Goal: Transaction & Acquisition: Purchase product/service

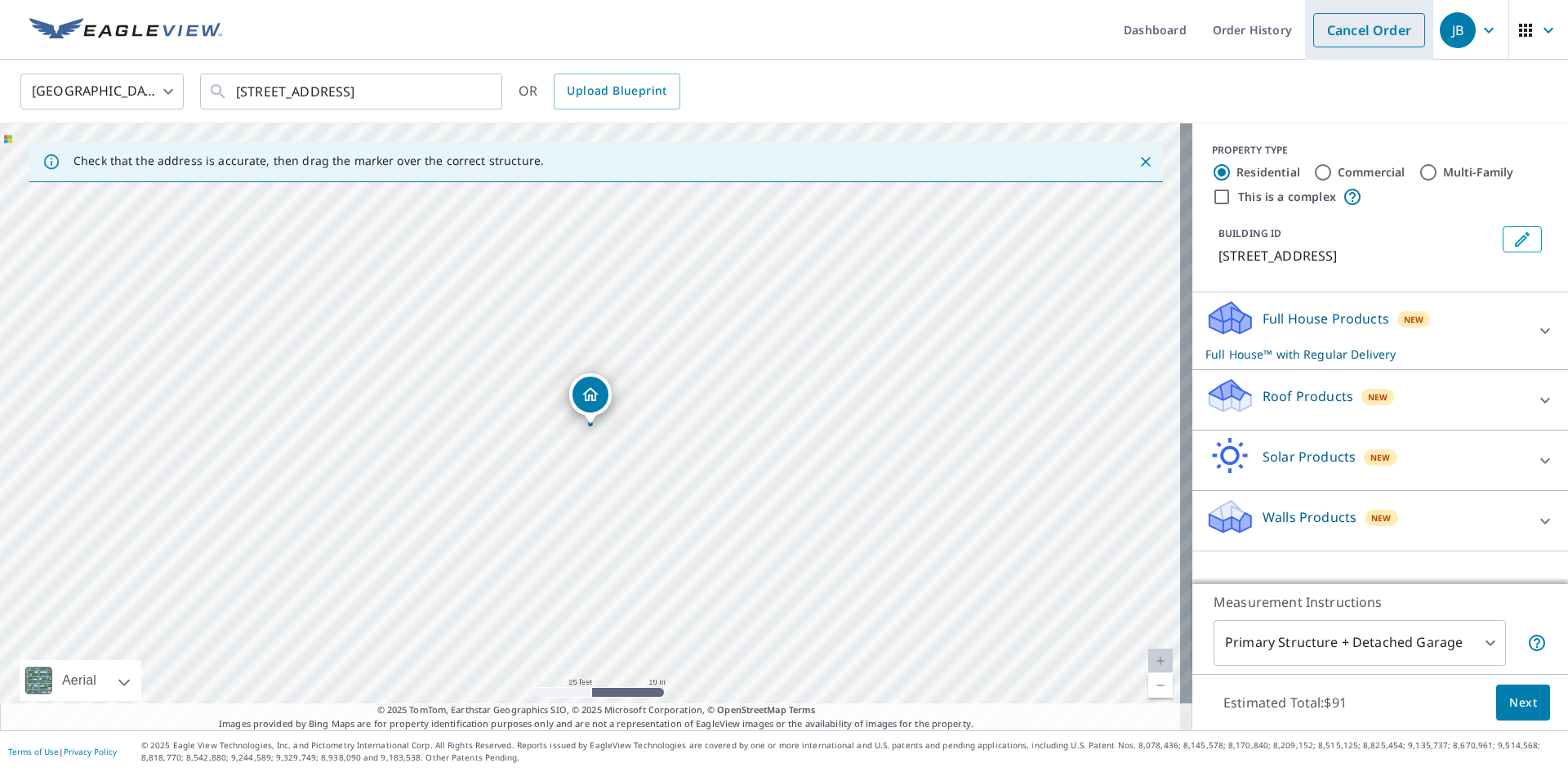
click at [1330, 33] on link "Cancel Order" at bounding box center [1369, 30] width 112 height 34
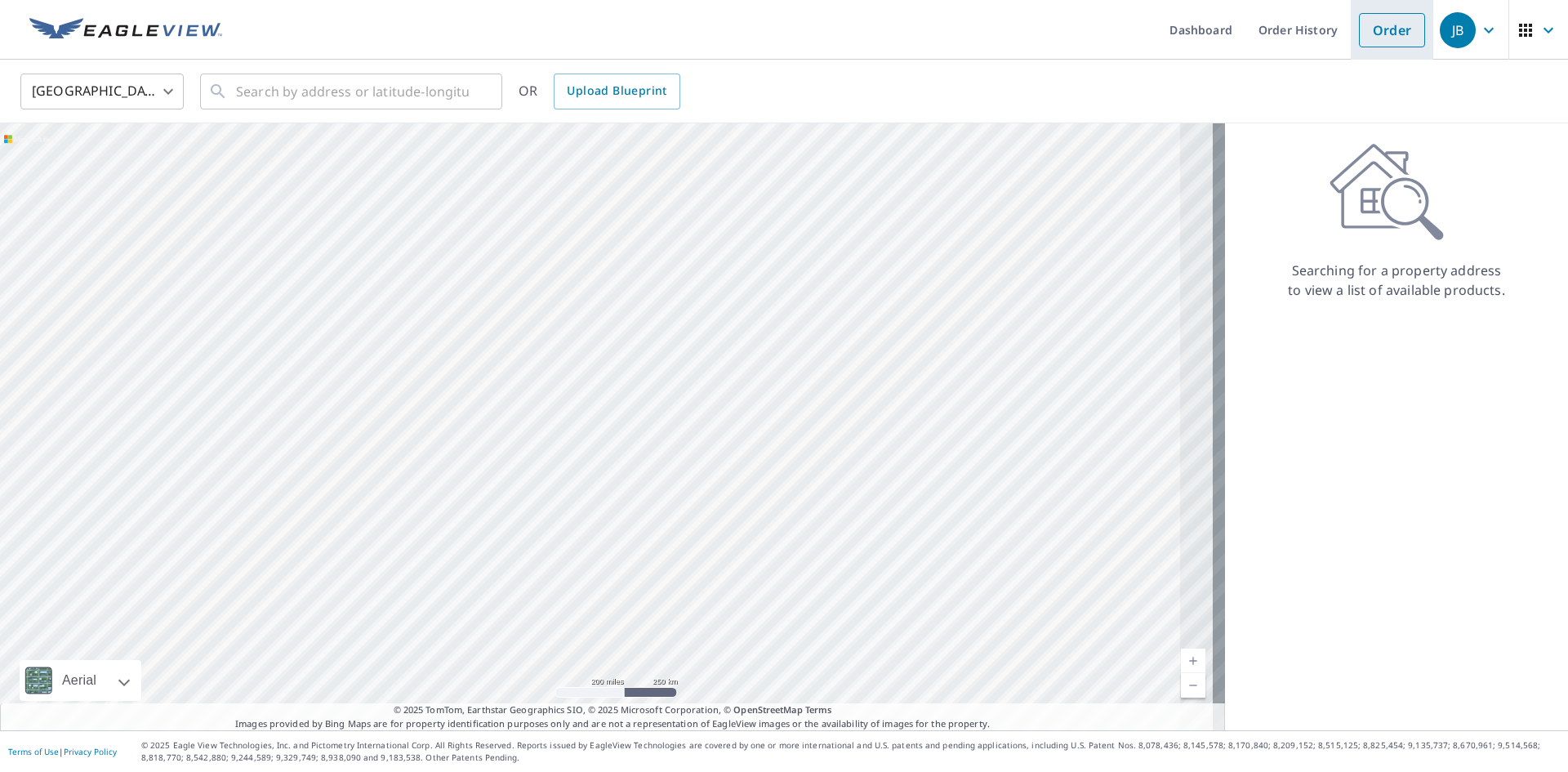
click at [1374, 34] on link "Order" at bounding box center [1392, 30] width 66 height 34
click at [380, 91] on input "text" at bounding box center [353, 91] width 233 height 46
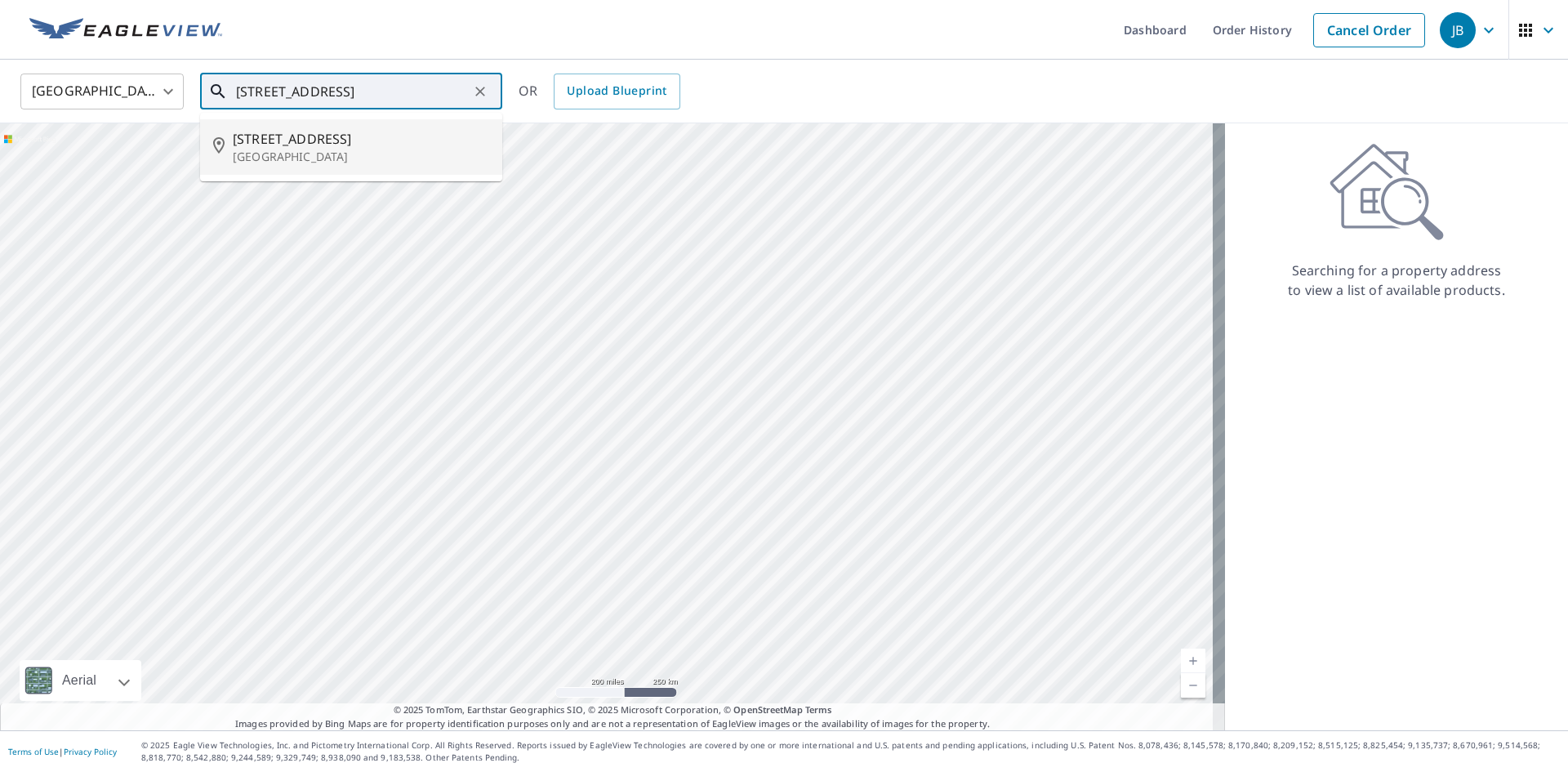
click at [355, 173] on li "[STREET_ADDRESS]" at bounding box center [351, 147] width 303 height 55
type input "[STREET_ADDRESS]"
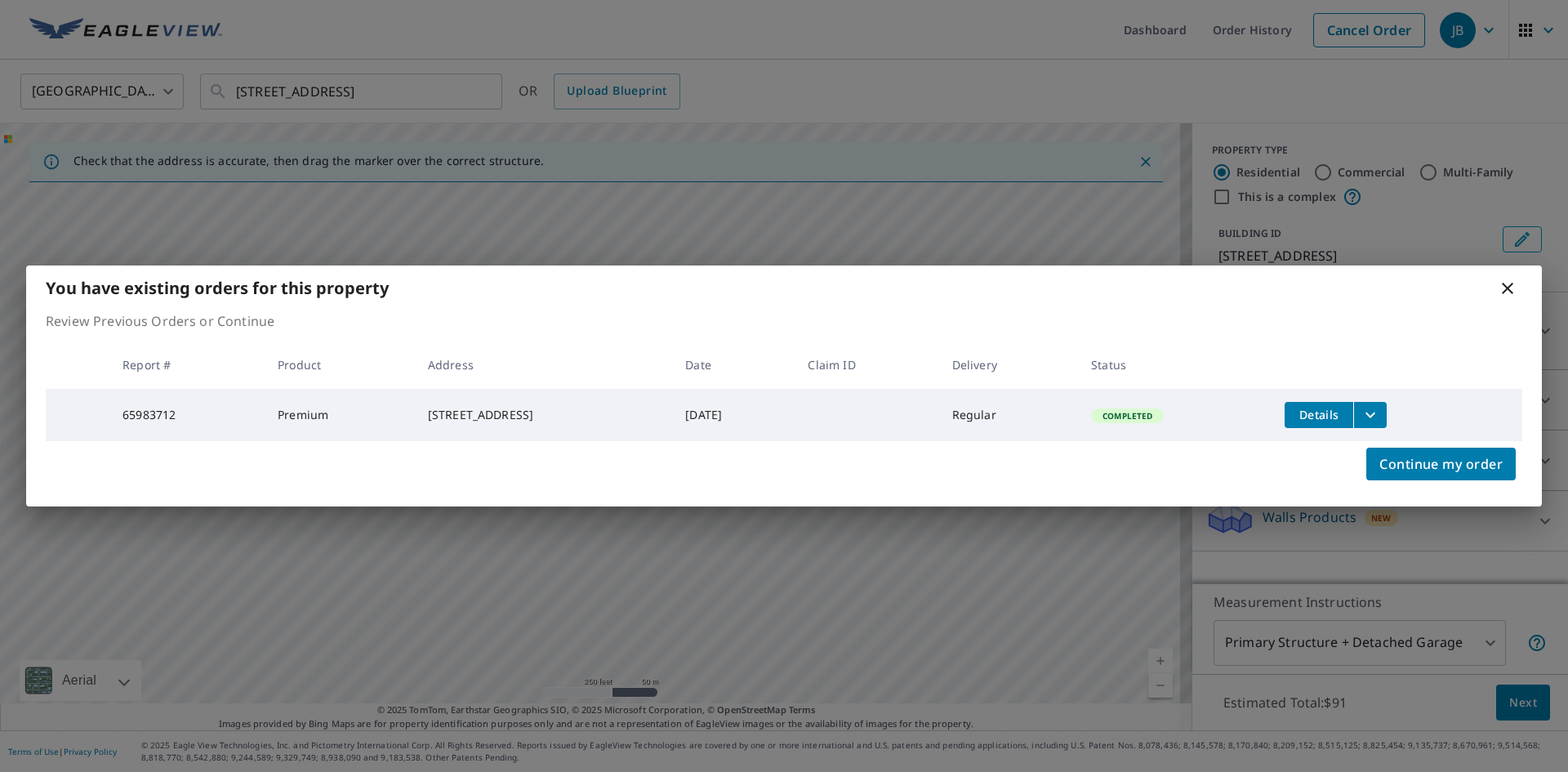
click at [1380, 408] on icon "filesDropdownBtn-65983712" at bounding box center [1370, 414] width 19 height 19
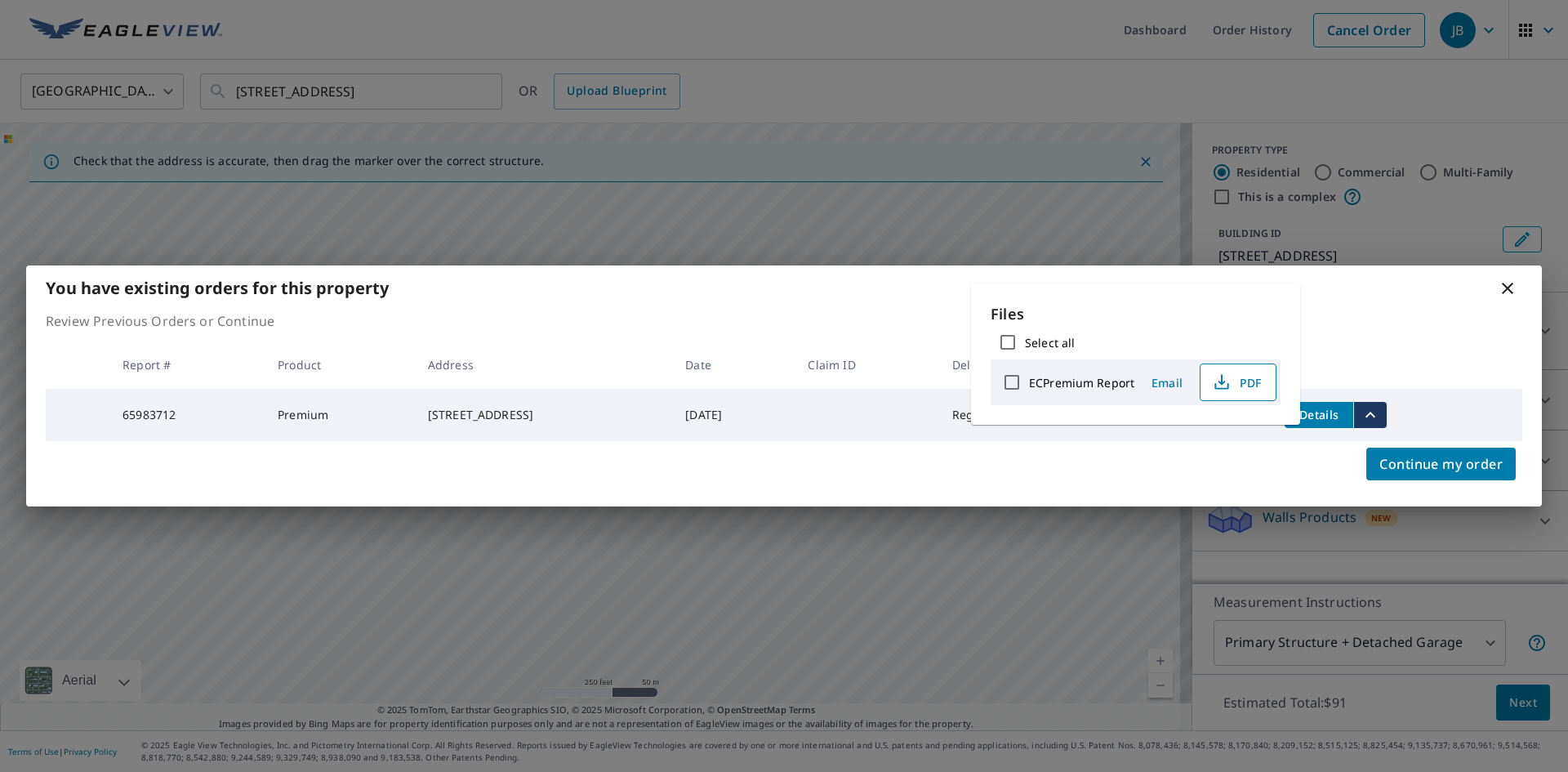
click at [1230, 381] on span "PDF" at bounding box center [1236, 381] width 52 height 19
click at [1508, 286] on icon at bounding box center [1508, 288] width 12 height 12
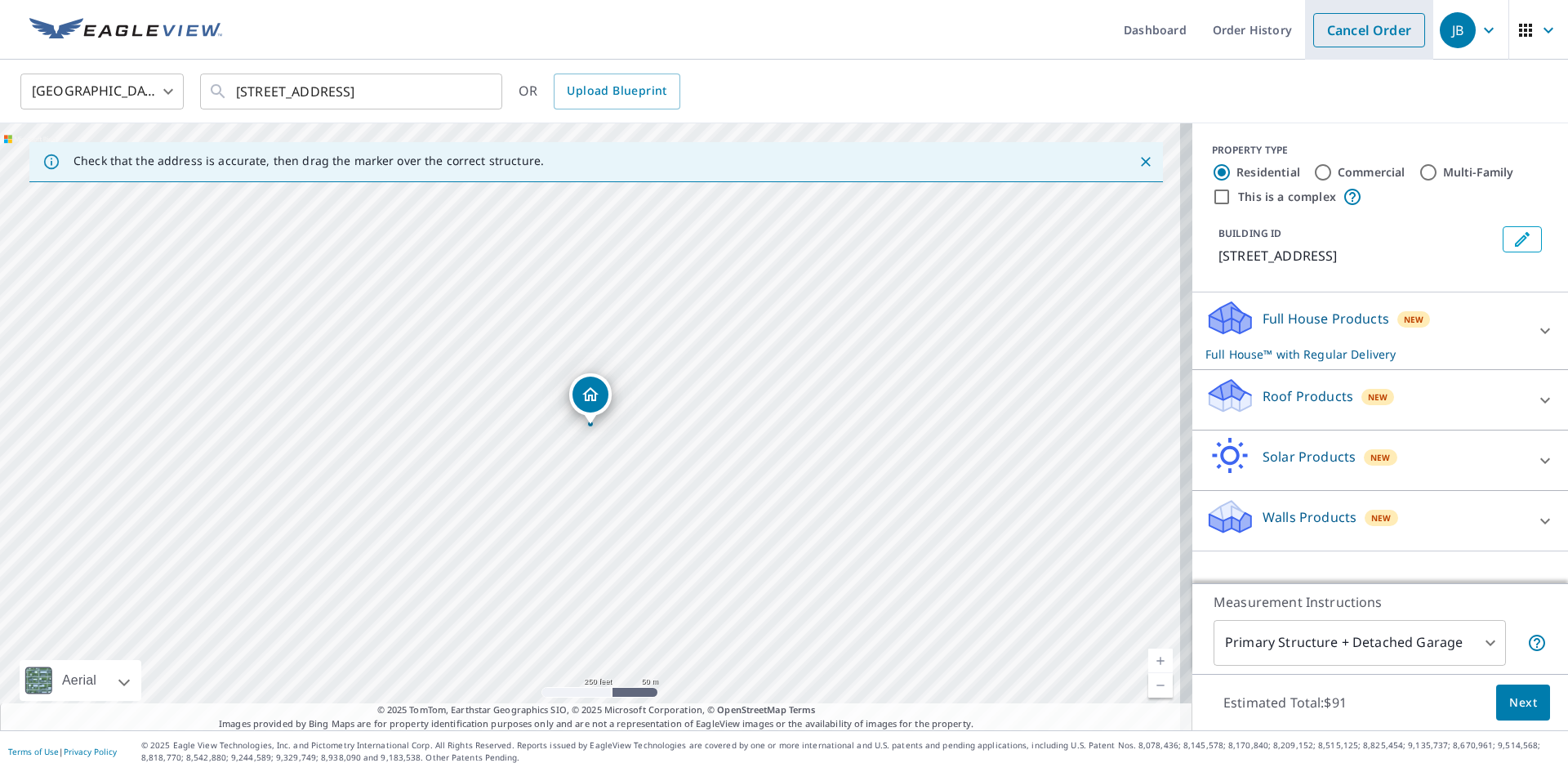
click at [1351, 29] on link "Cancel Order" at bounding box center [1369, 30] width 112 height 34
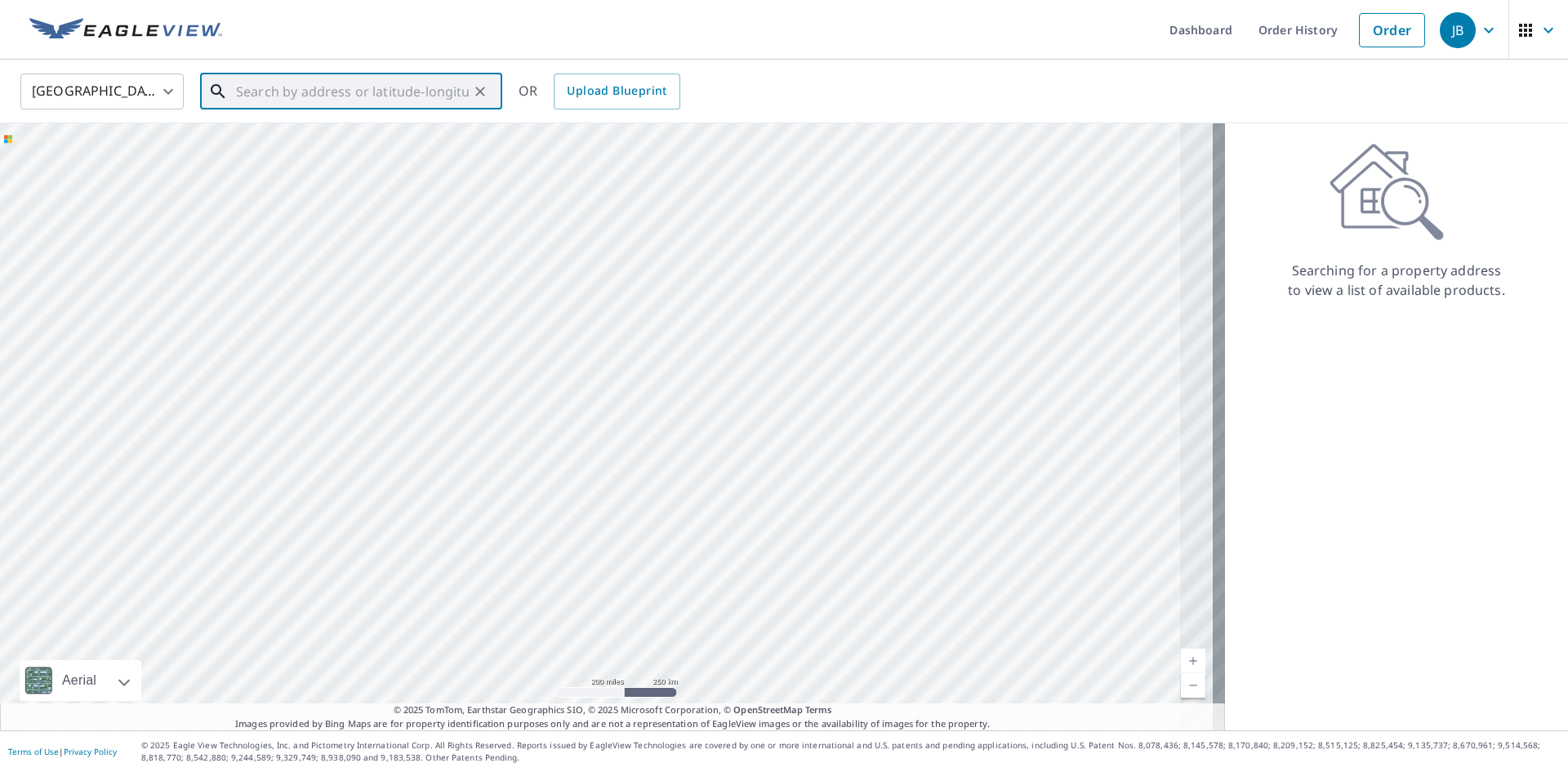
click at [334, 105] on input "text" at bounding box center [353, 91] width 233 height 46
click at [319, 137] on span "[STREET_ADDRESS]" at bounding box center [361, 138] width 256 height 19
type input "[STREET_ADDRESS]"
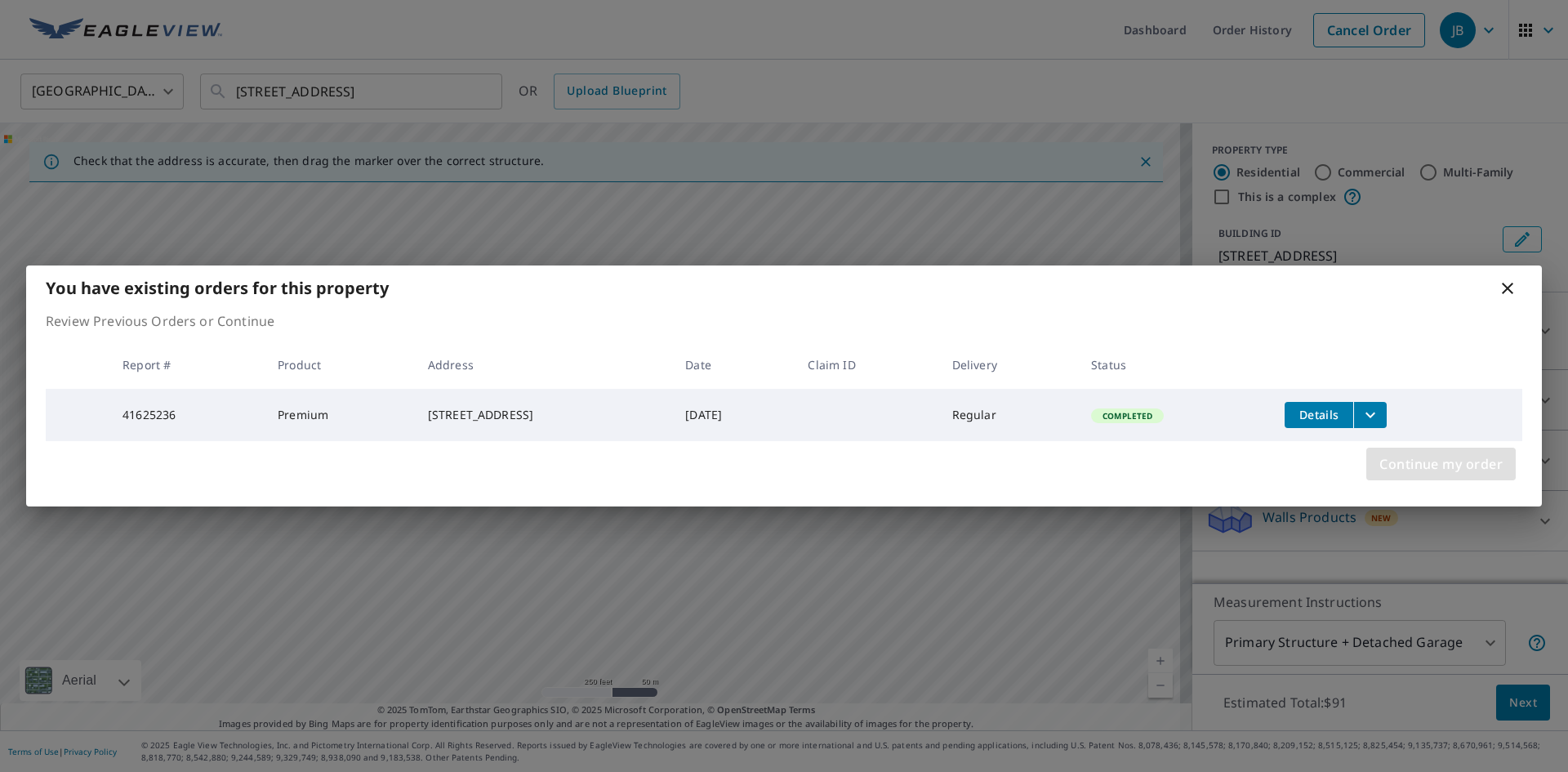
click at [1423, 469] on span "Continue my order" at bounding box center [1441, 464] width 123 height 23
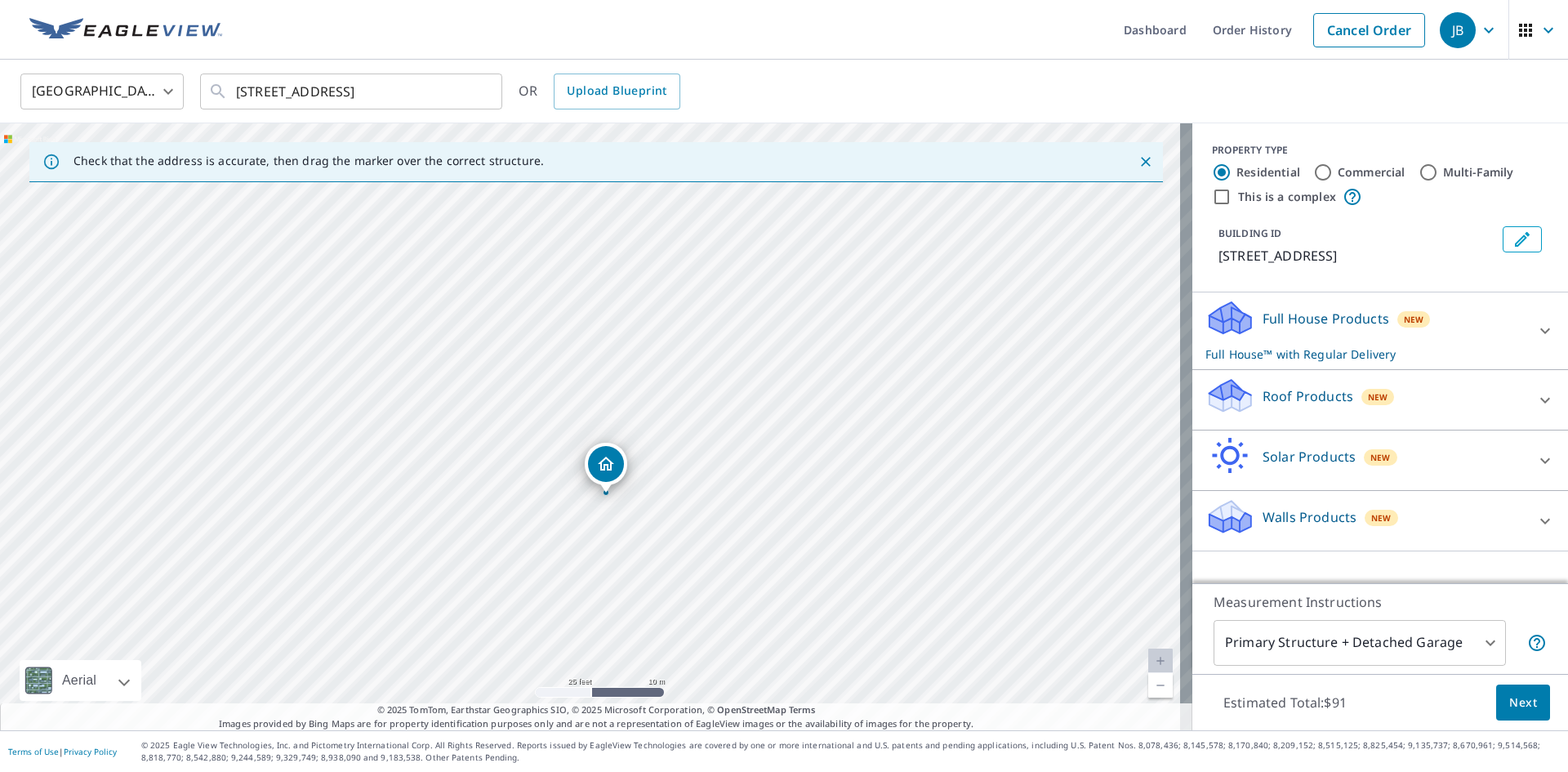
click at [1540, 402] on icon at bounding box center [1545, 400] width 10 height 6
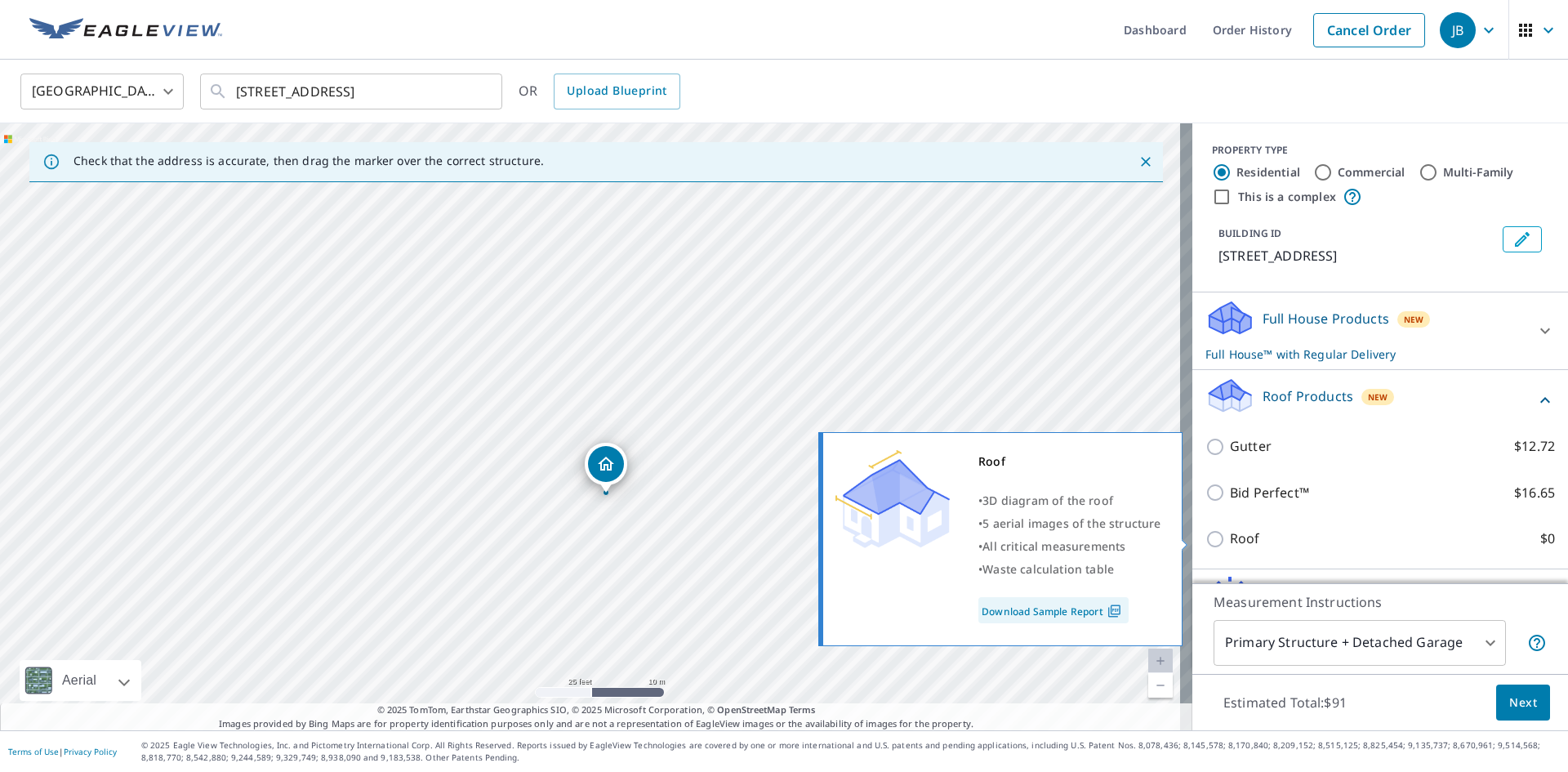
click at [1344, 536] on label "Roof $0" at bounding box center [1393, 539] width 325 height 20
click at [1230, 536] on input "Roof $0" at bounding box center [1217, 538] width 24 height 19
checkbox input "true"
type input "3"
checkbox input "false"
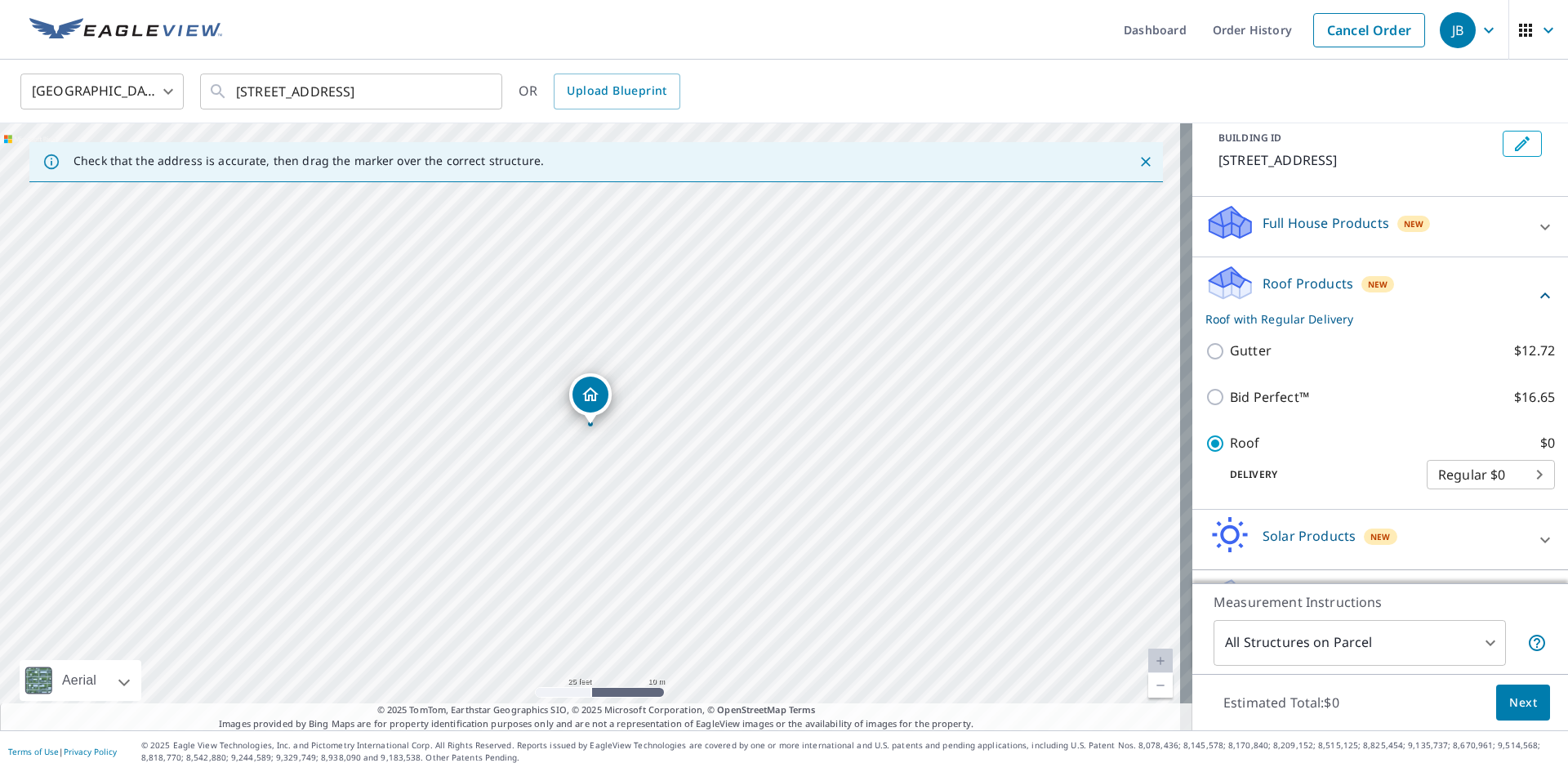
scroll to position [99, 0]
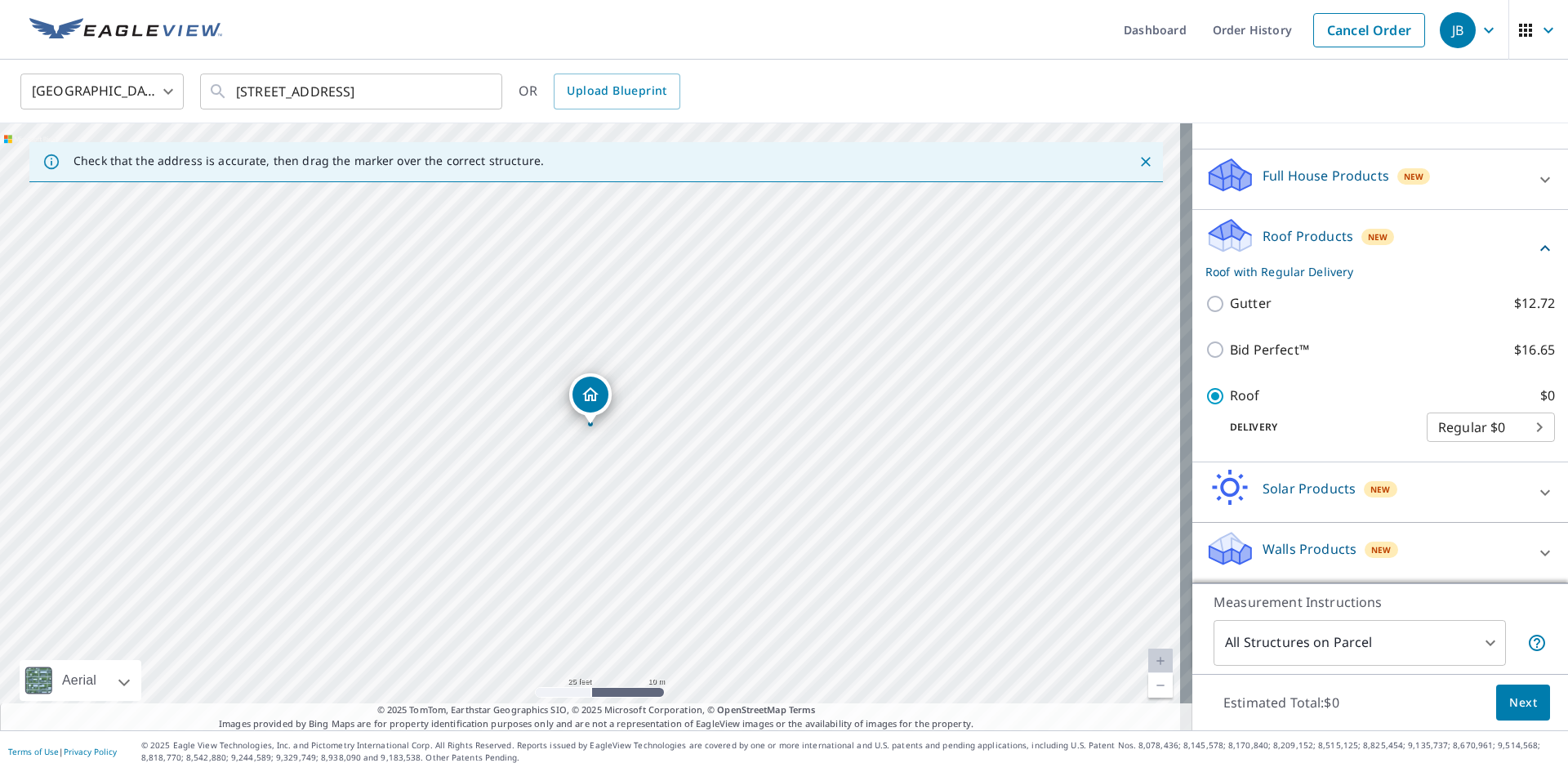
click at [1471, 637] on body "JB JB Dashboard Order History Cancel Order JB [GEOGRAPHIC_DATA] [GEOGRAPHIC_DAT…" at bounding box center [784, 386] width 1568 height 772
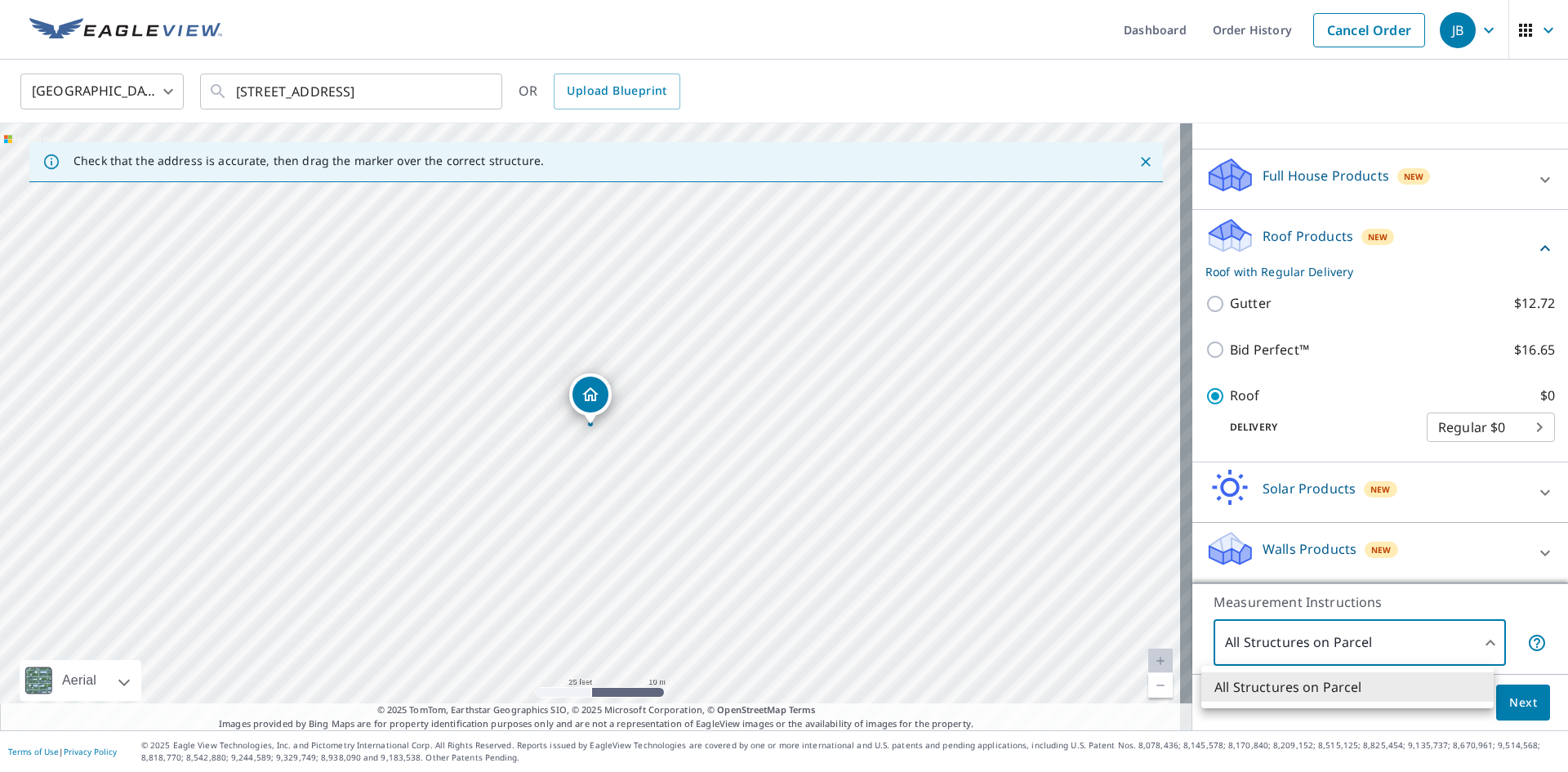
click at [1435, 637] on div at bounding box center [784, 386] width 1568 height 772
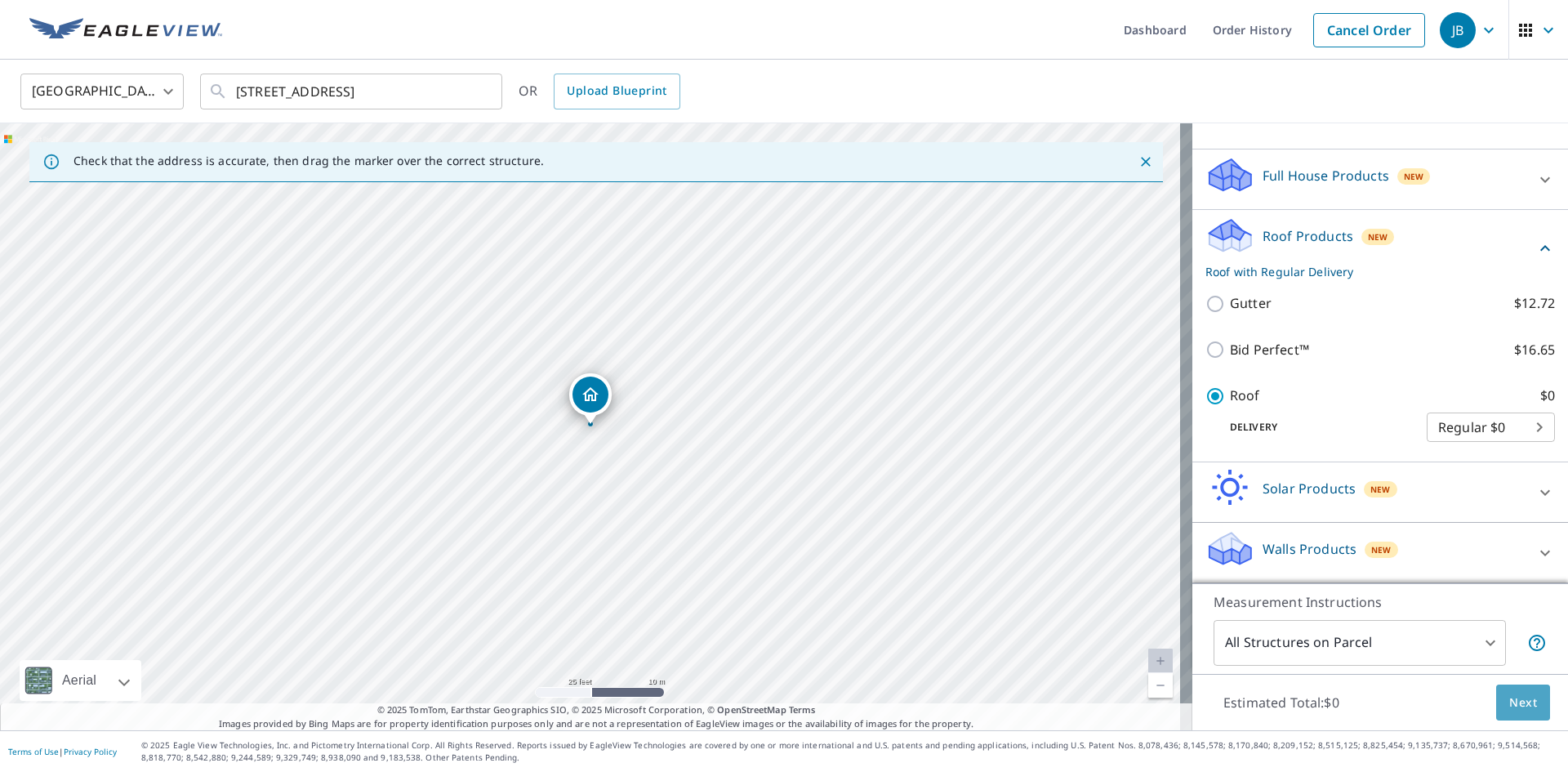
click at [1511, 700] on span "Next" at bounding box center [1523, 702] width 28 height 20
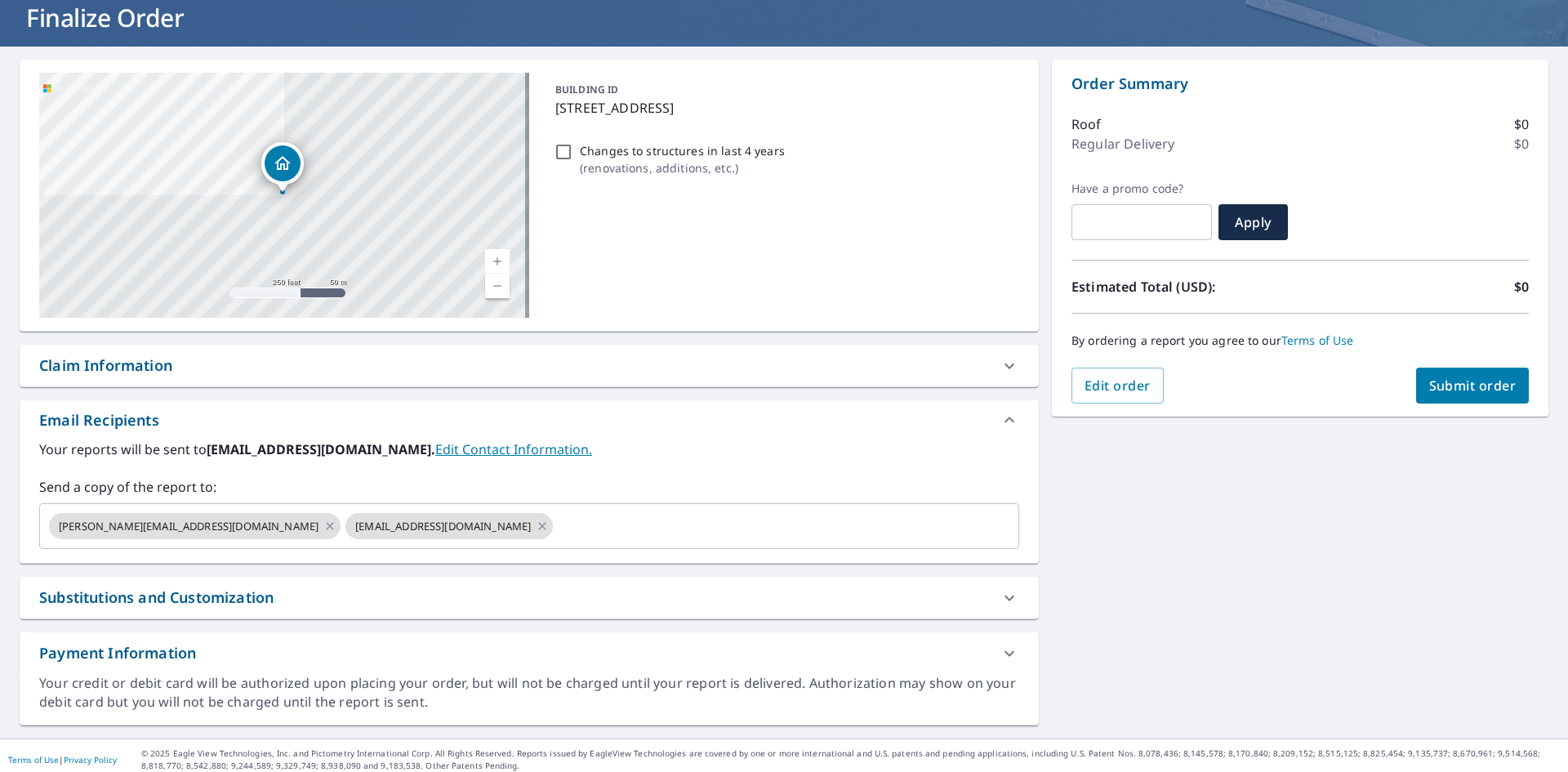
scroll to position [112, 0]
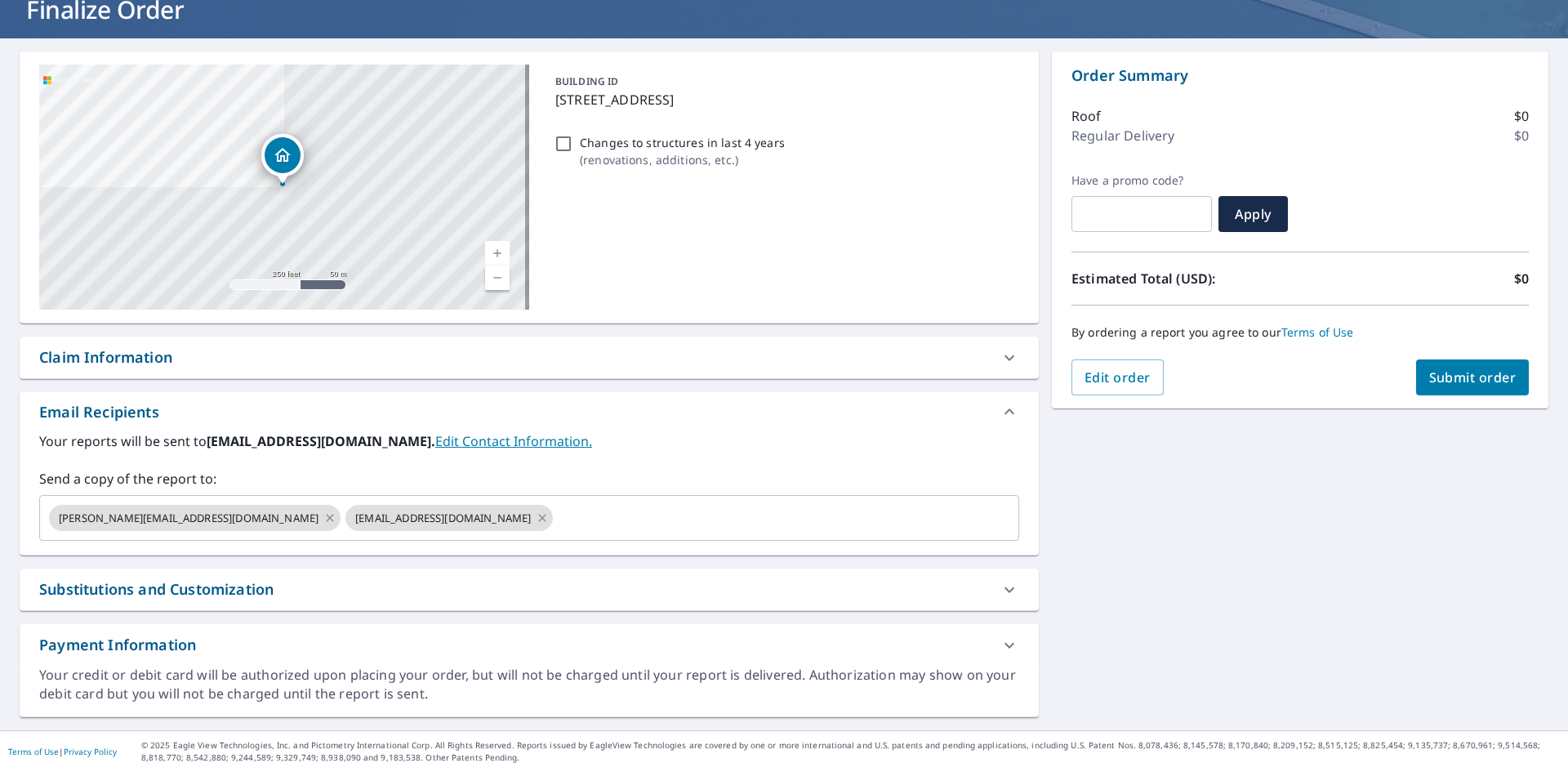
click at [209, 589] on div "Substitutions and Customization" at bounding box center [157, 589] width 235 height 22
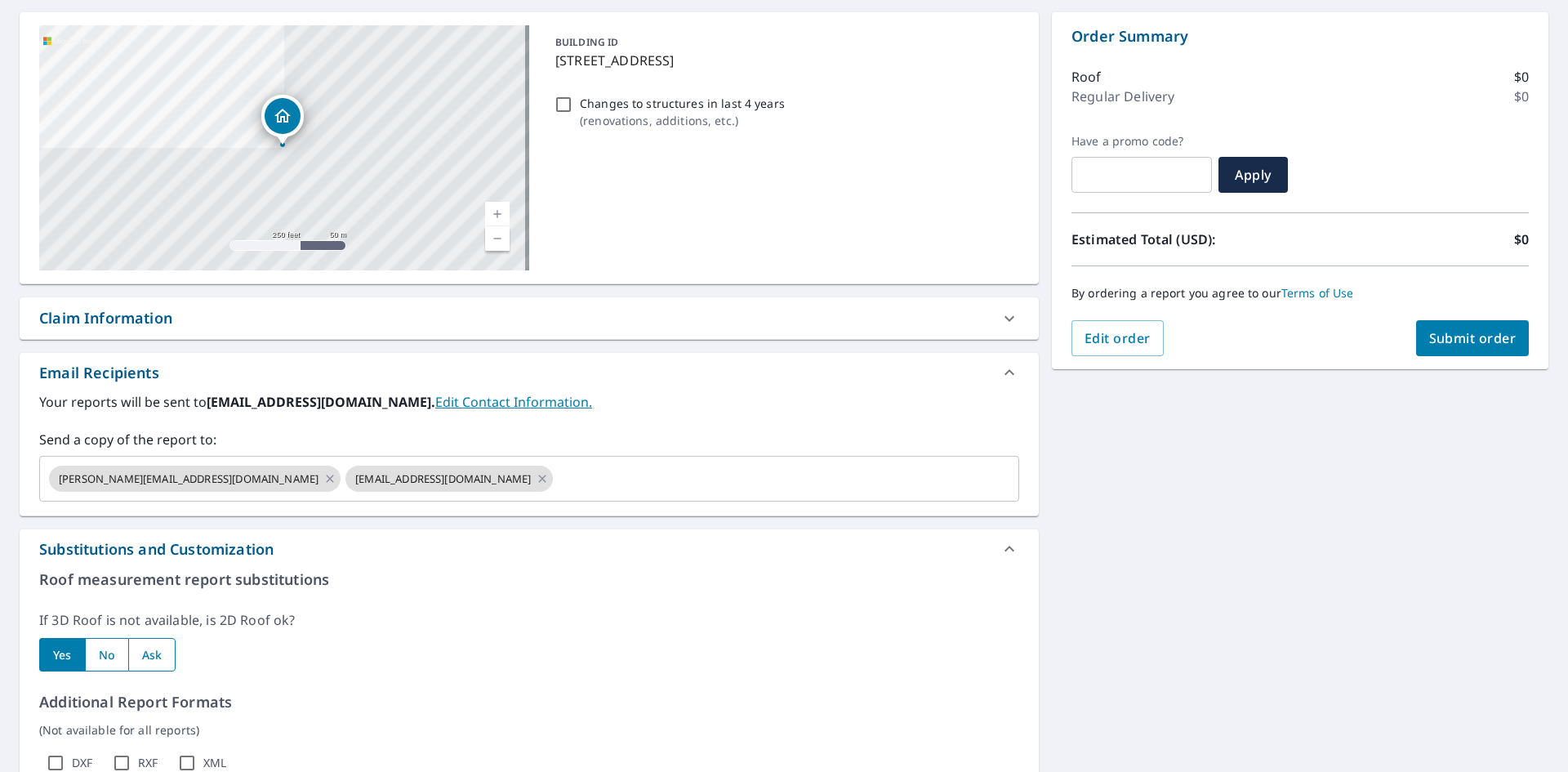
scroll to position [123, 0]
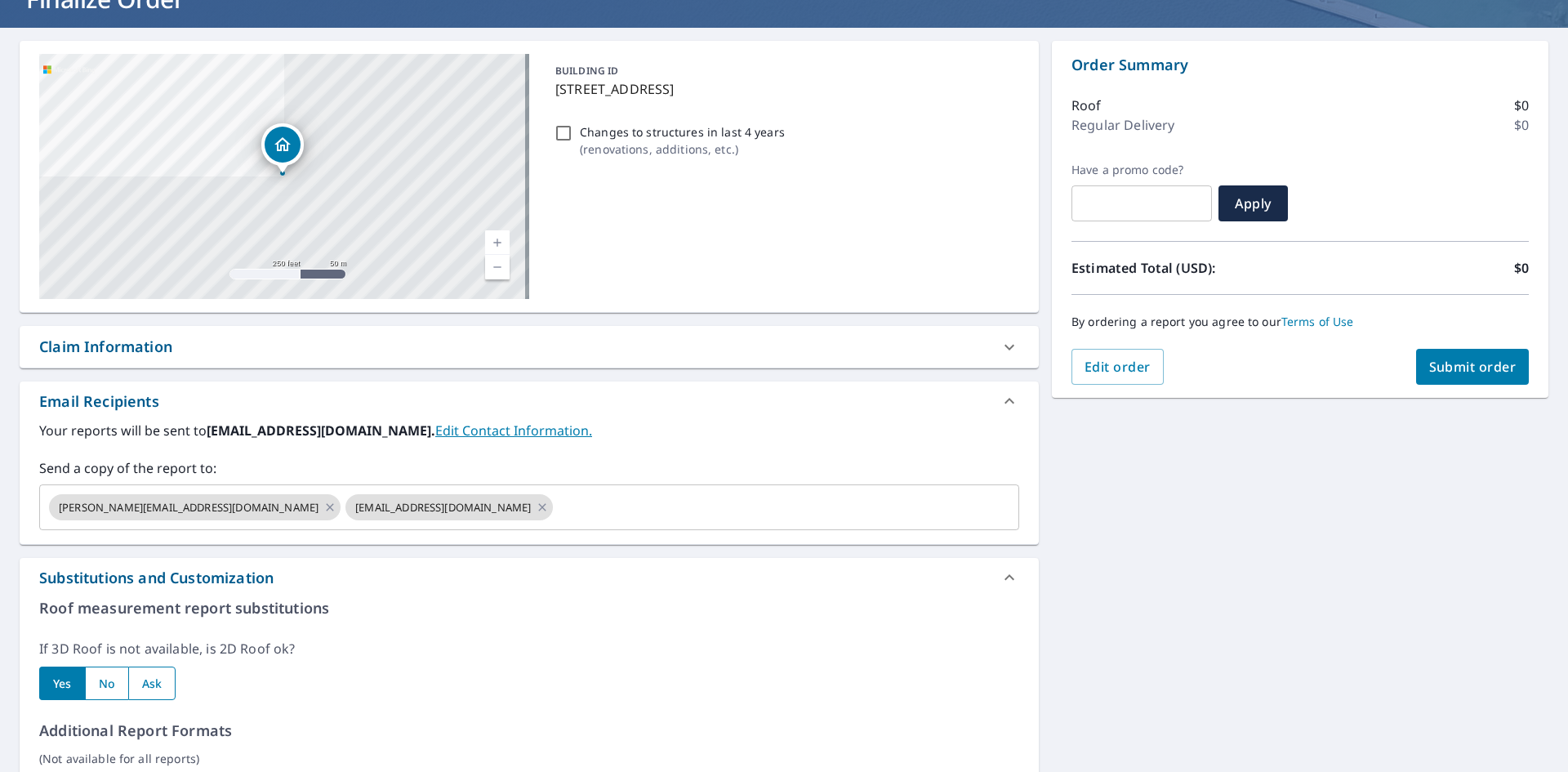
click at [1005, 350] on icon at bounding box center [1009, 346] width 19 height 19
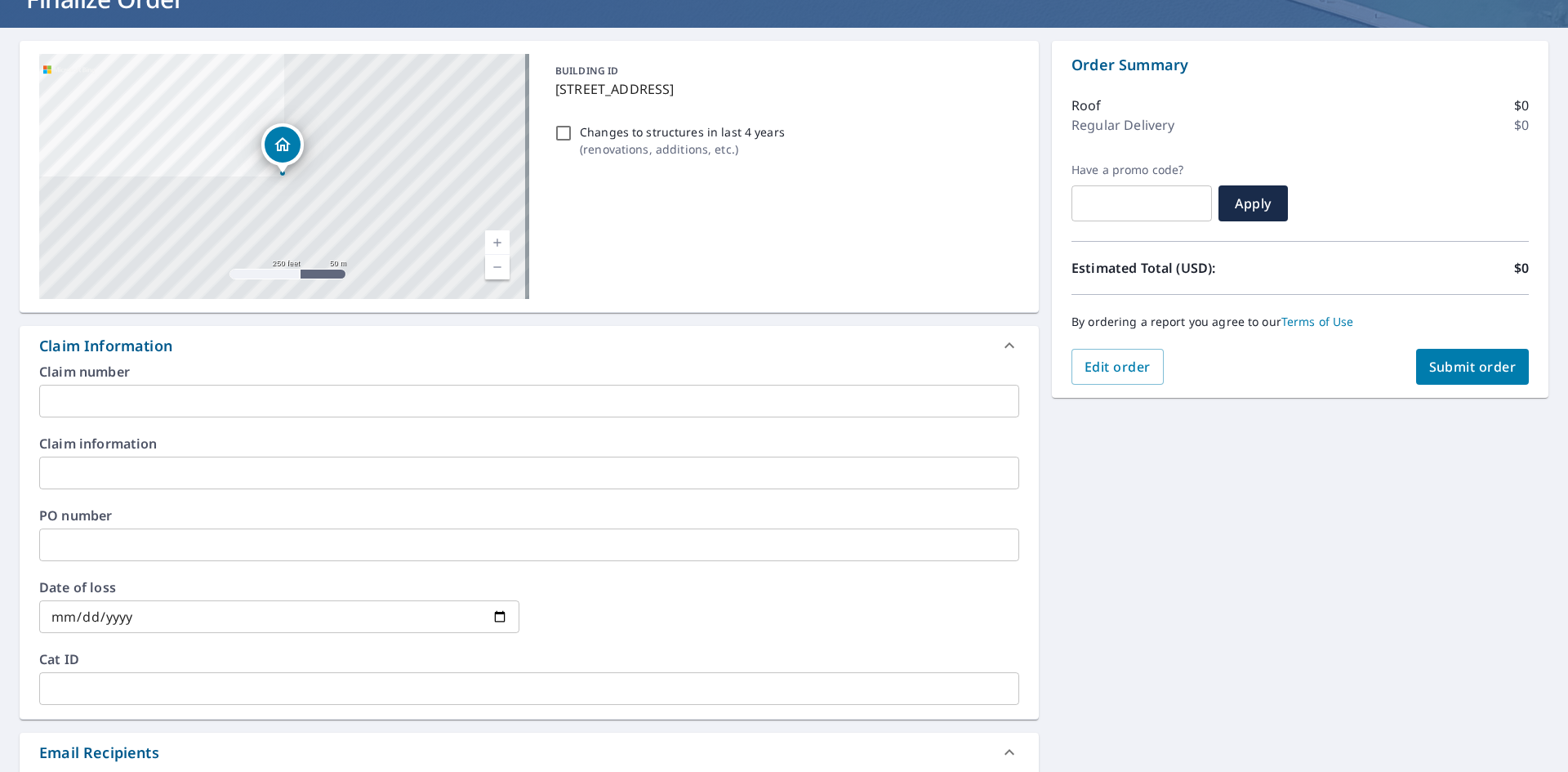
click at [1000, 342] on icon at bounding box center [1009, 345] width 19 height 19
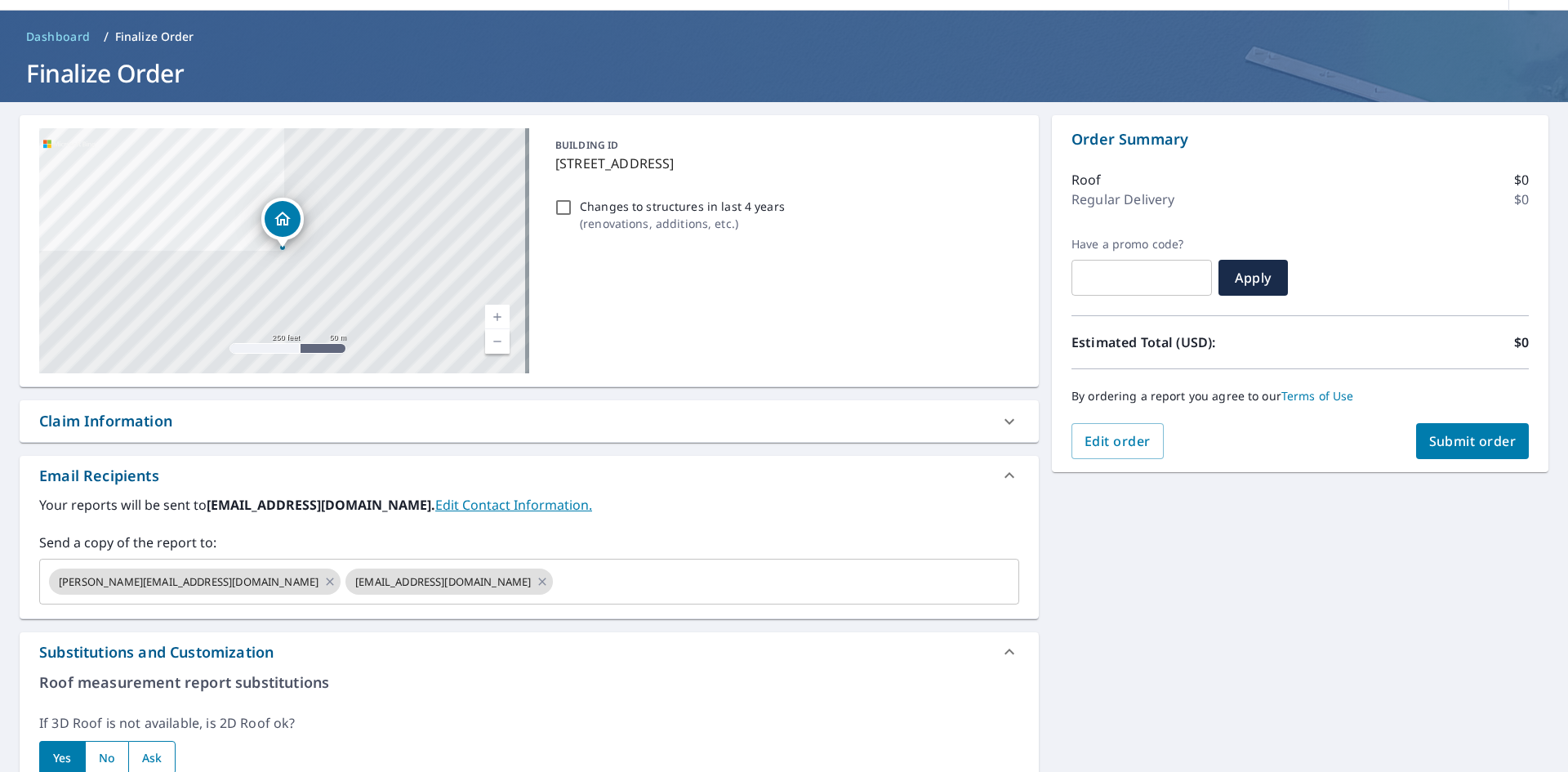
scroll to position [0, 0]
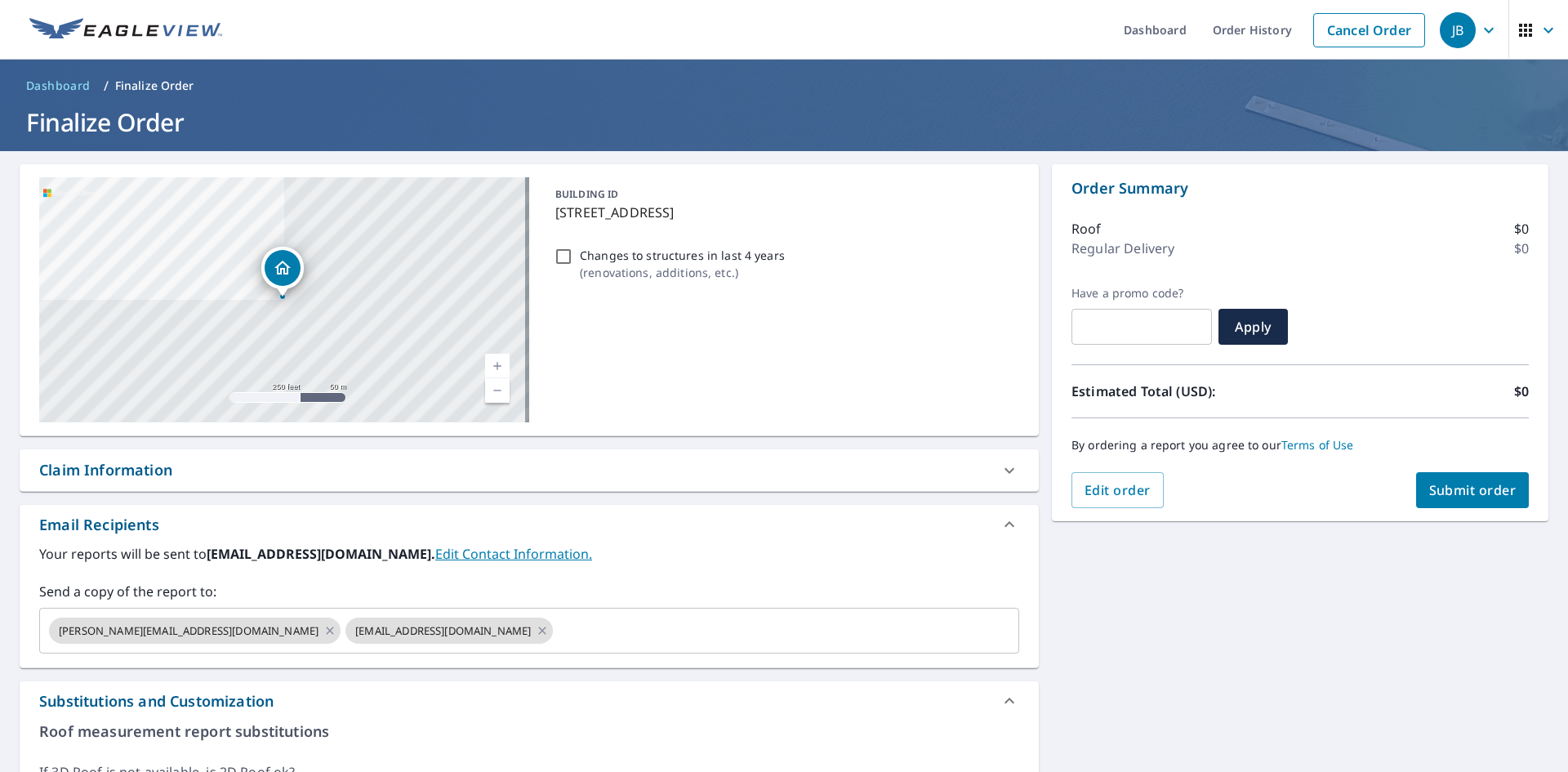
click at [1473, 497] on span "Submit order" at bounding box center [1472, 490] width 87 height 18
